Goal: Task Accomplishment & Management: Manage account settings

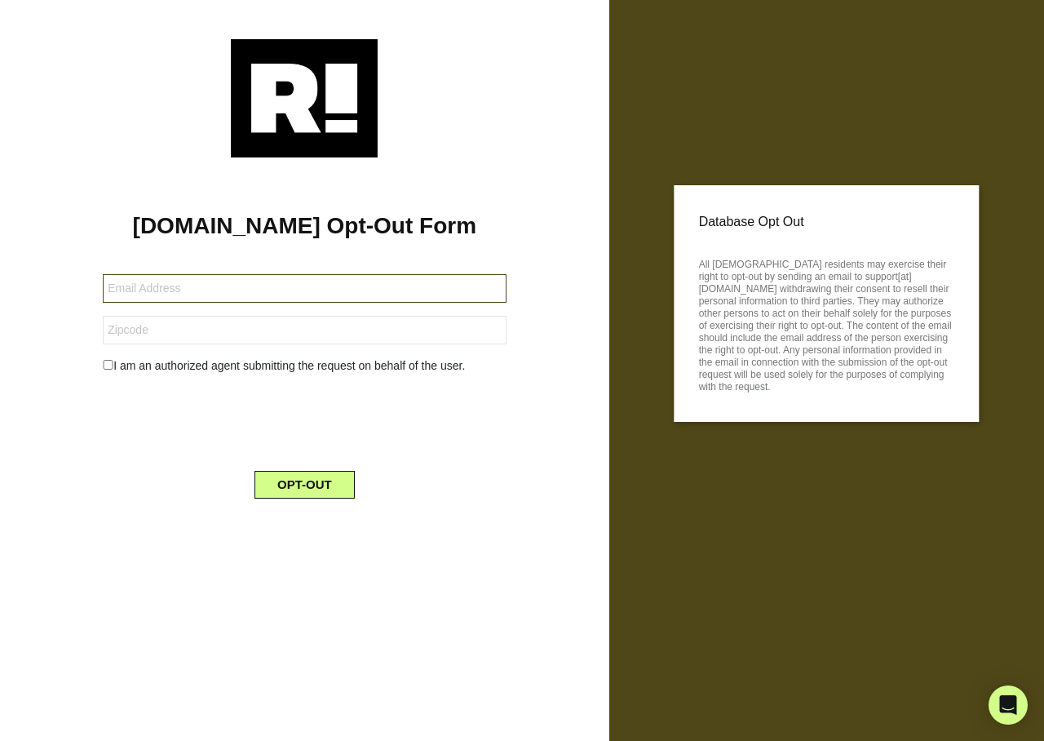
type input "[EMAIL_ADDRESS][DOMAIN_NAME]"
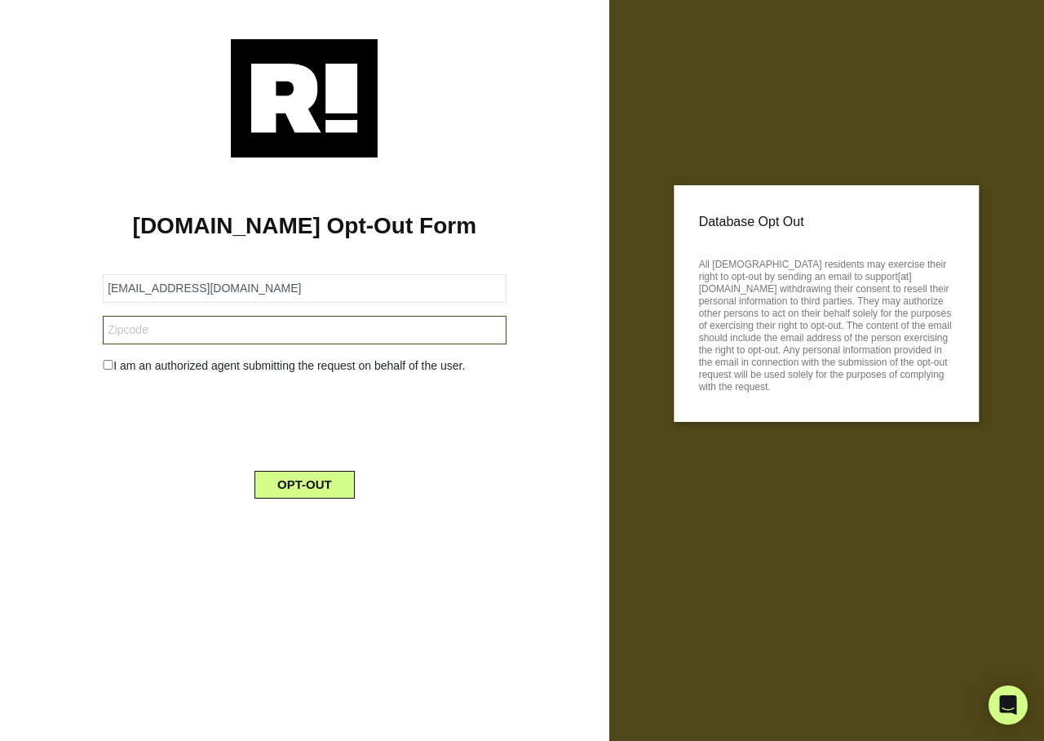
type input "78704"
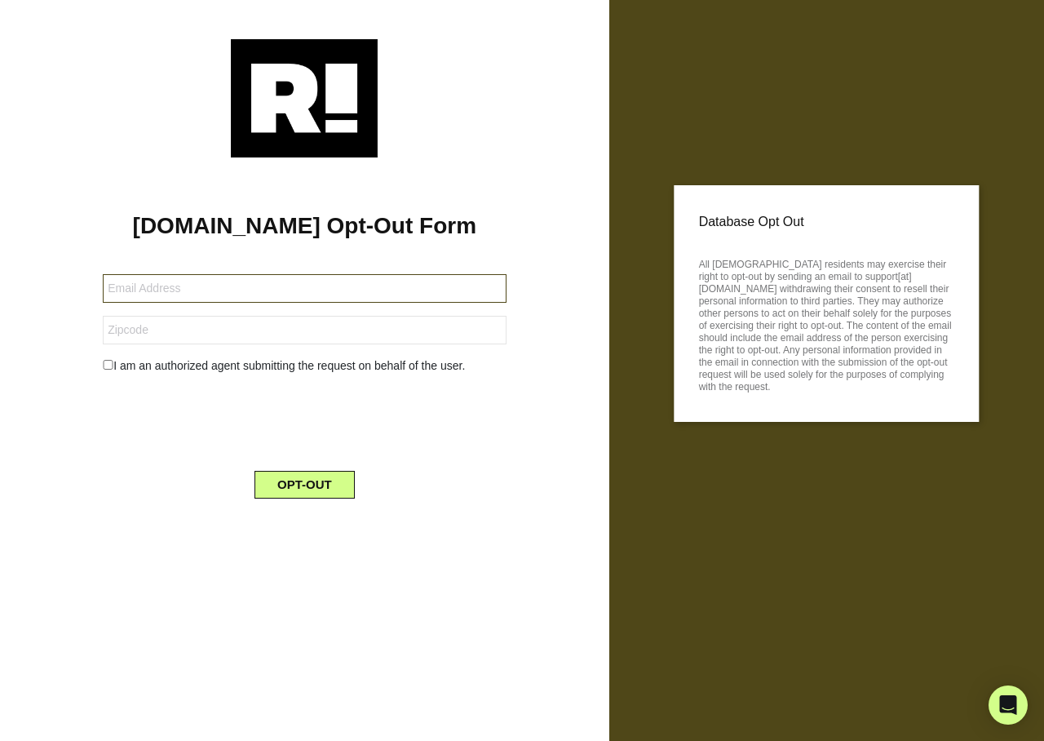
type input "klamar_63@hotmail.com"
type input "56724"
type input "[EMAIL_ADDRESS][DOMAIN_NAME]"
type input "95207"
